Goal: Information Seeking & Learning: Learn about a topic

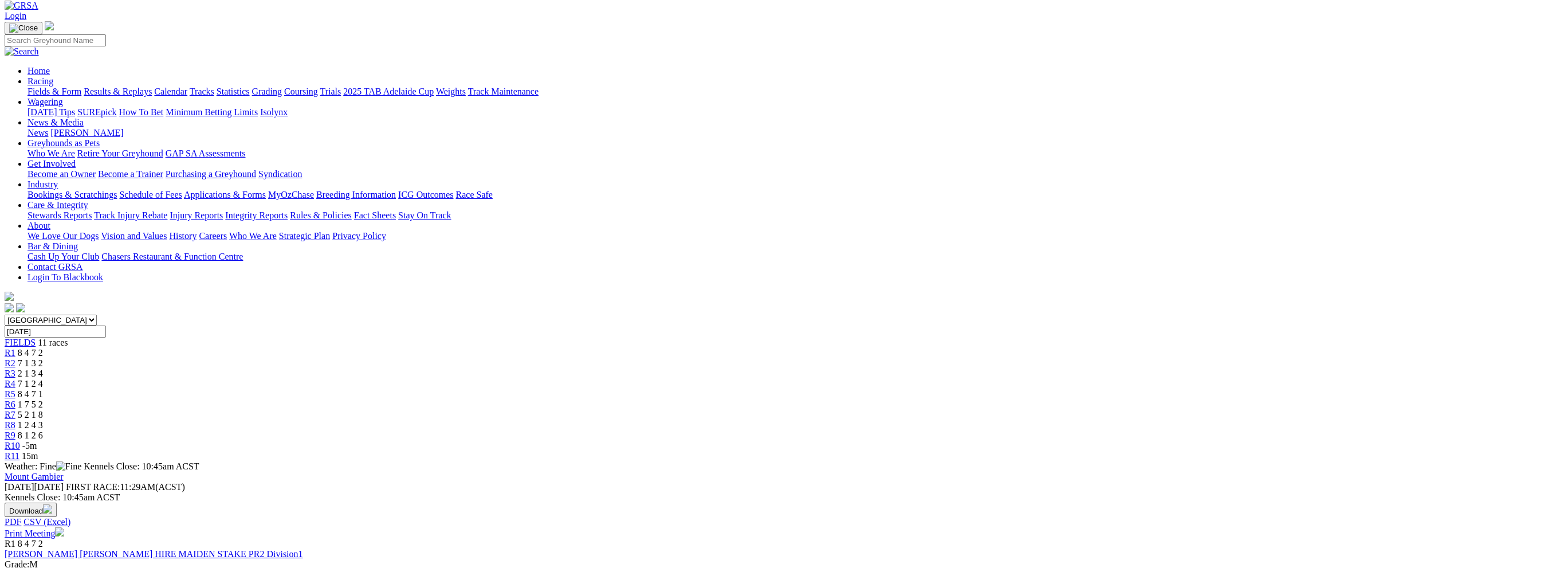
scroll to position [57, 0]
click at [152, 89] on link "Results & Replays" at bounding box center [117, 93] width 68 height 10
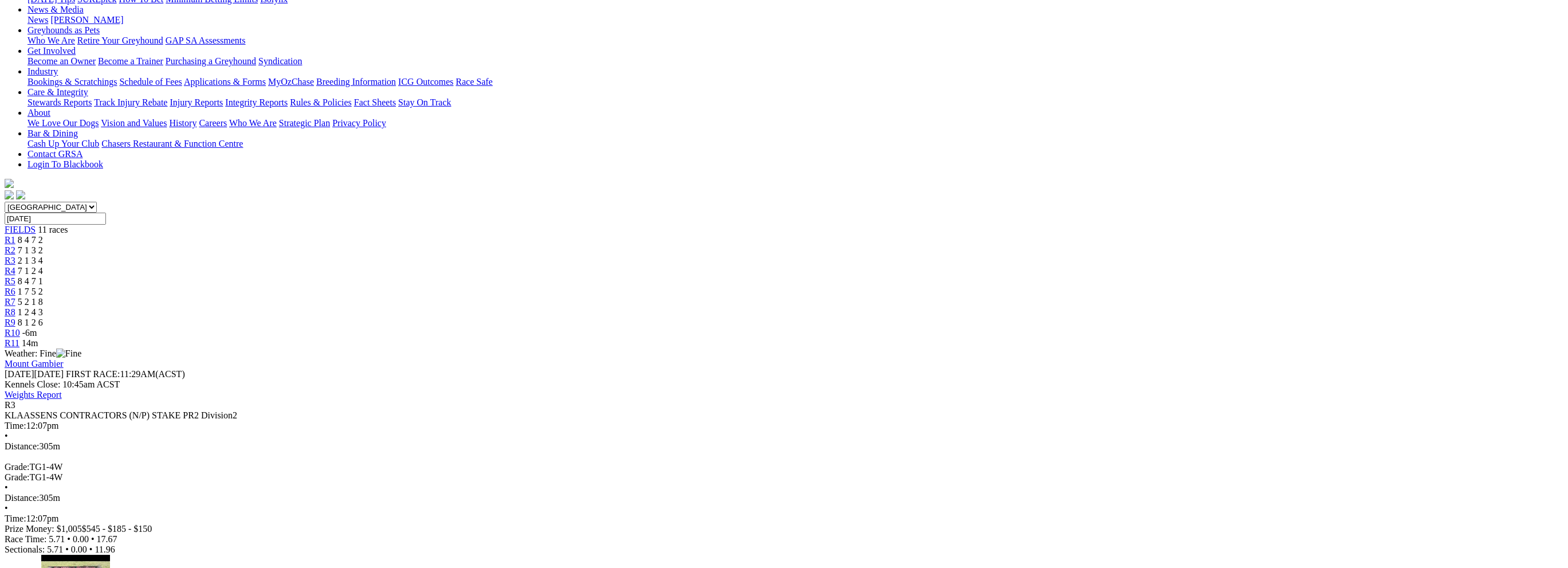
scroll to position [172, 0]
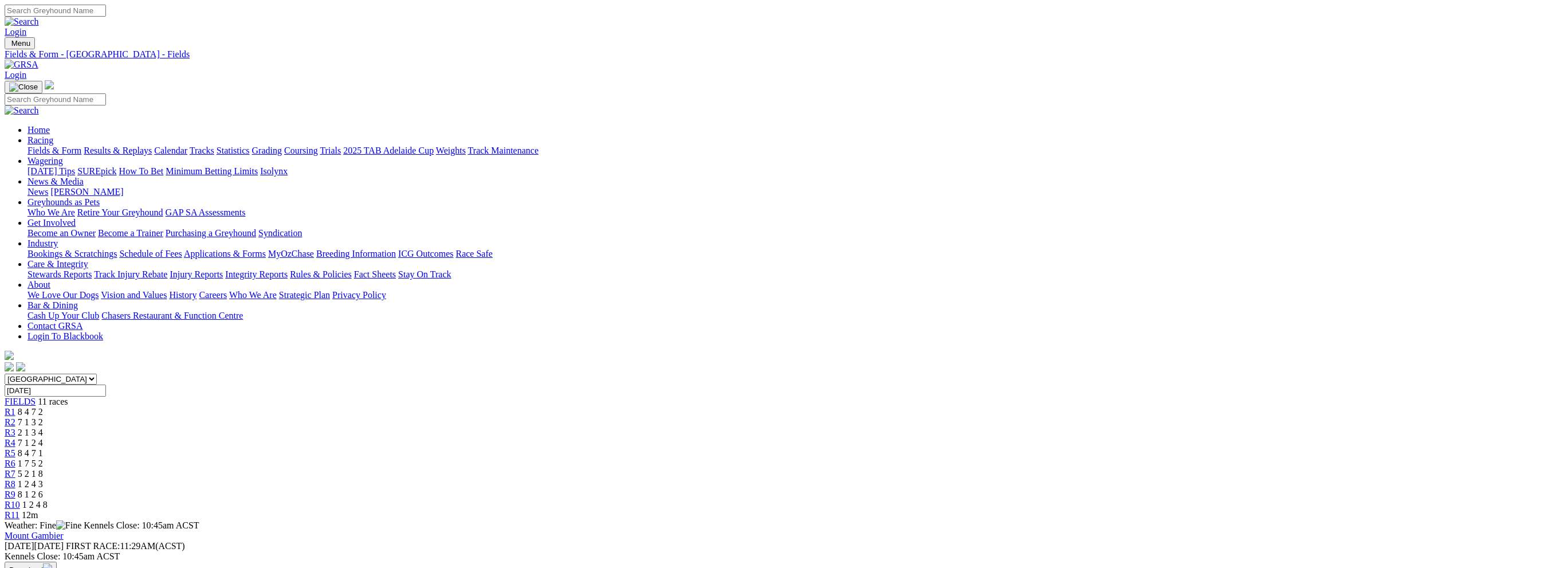
scroll to position [27, 0]
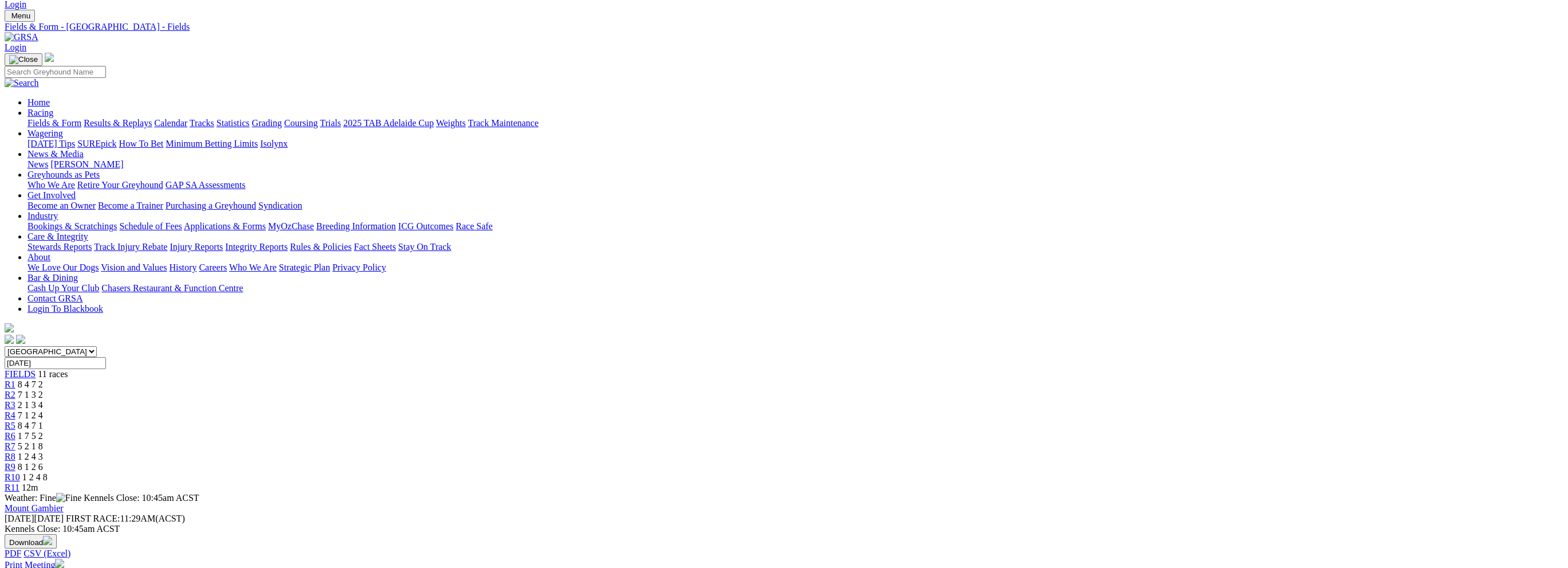
click at [82, 118] on link "Fields & Form" at bounding box center [53, 123] width 53 height 10
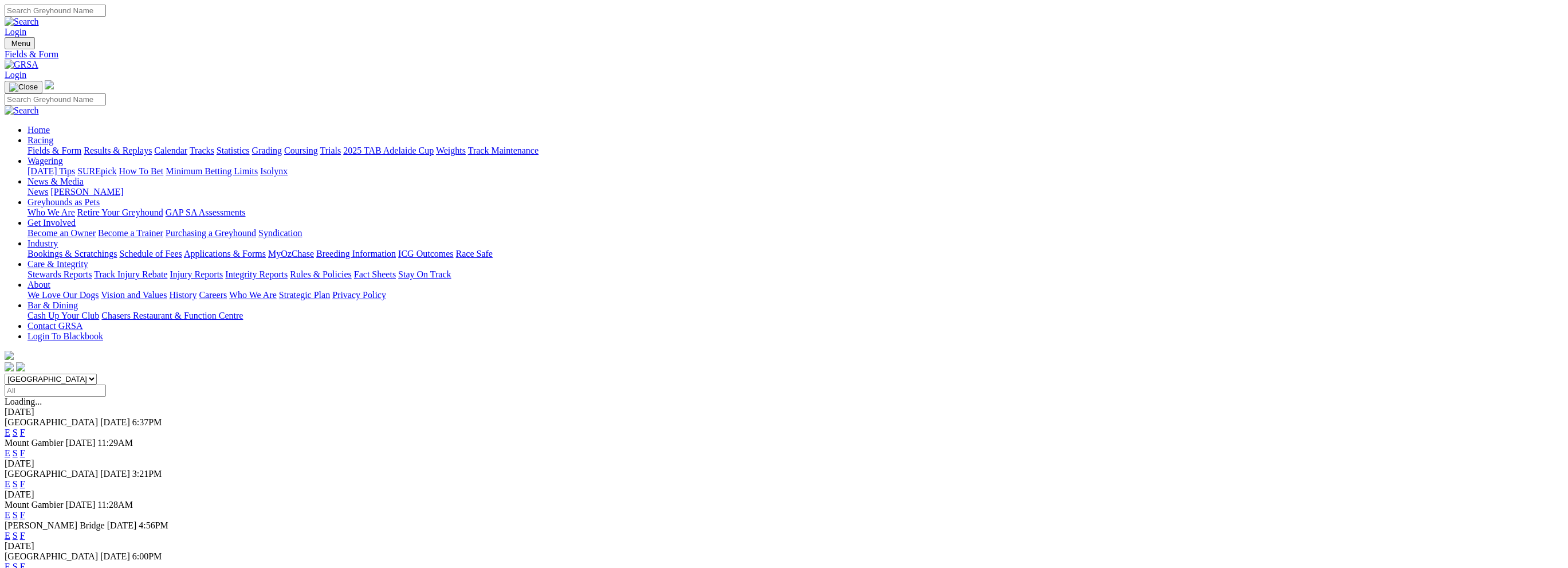
click at [25, 428] on link "F" at bounding box center [23, 432] width 5 height 10
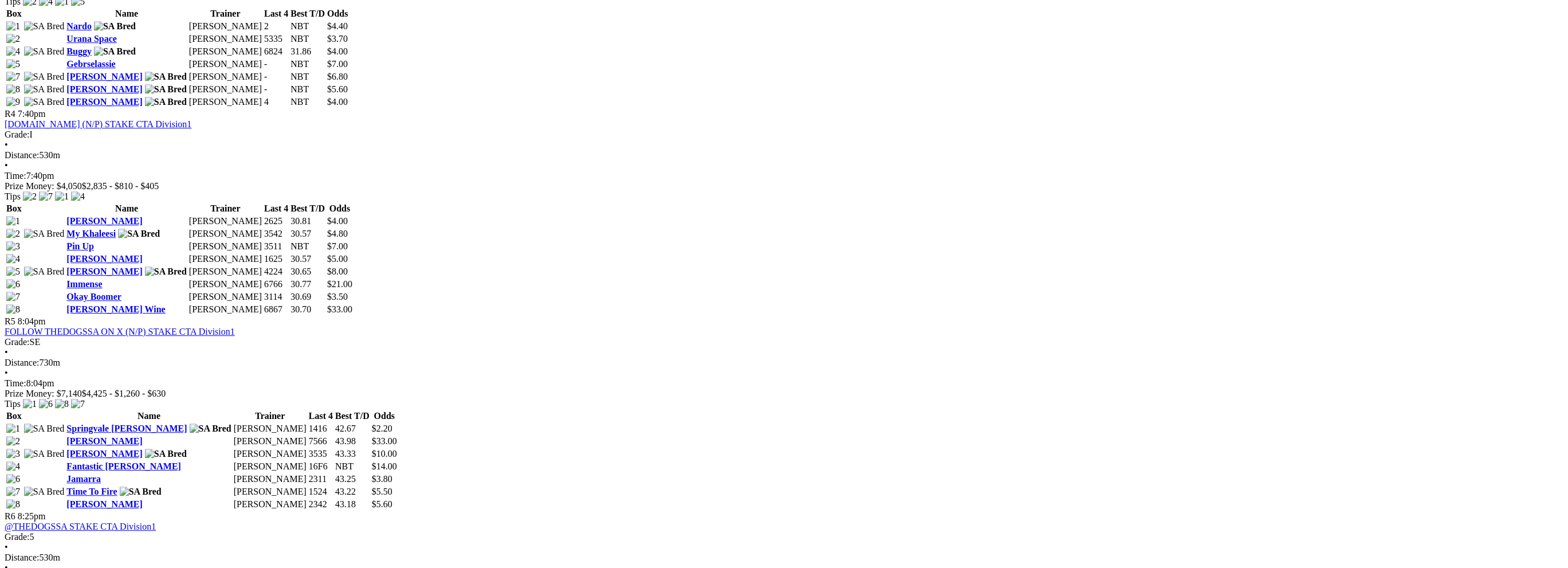
scroll to position [1089, 0]
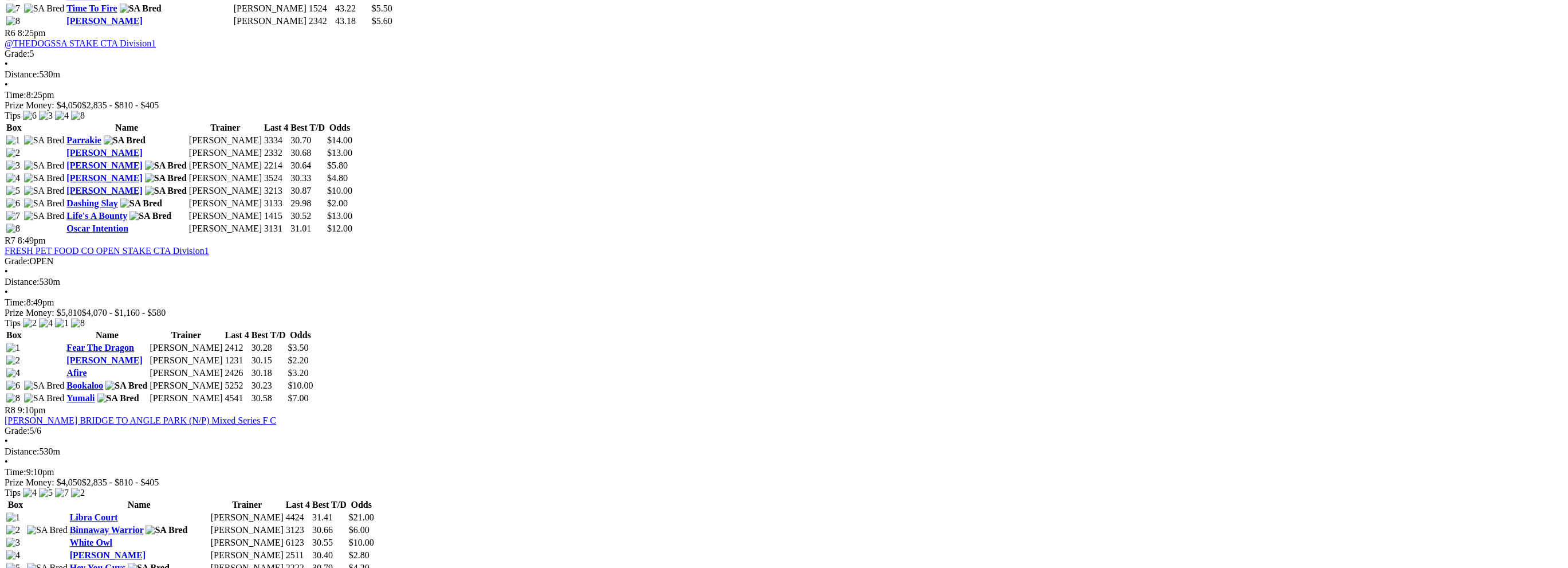
scroll to position [1546, 0]
